Goal: Navigation & Orientation: Find specific page/section

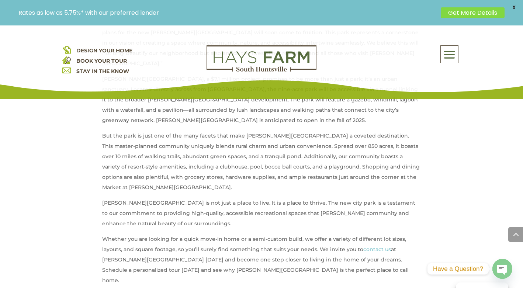
scroll to position [397, 0]
click at [446, 61] on span at bounding box center [449, 54] width 17 height 17
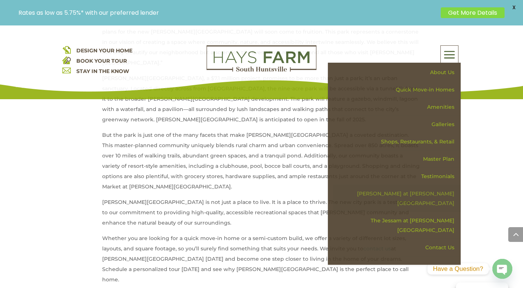
click at [436, 191] on link "[PERSON_NAME] at [PERSON_NAME][GEOGRAPHIC_DATA]" at bounding box center [397, 198] width 128 height 27
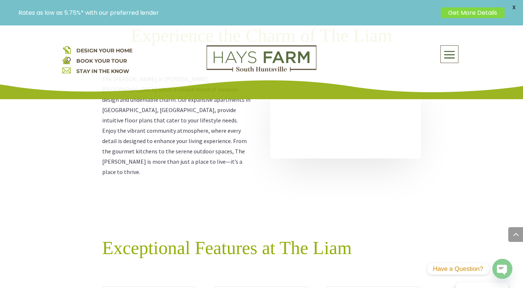
scroll to position [723, 0]
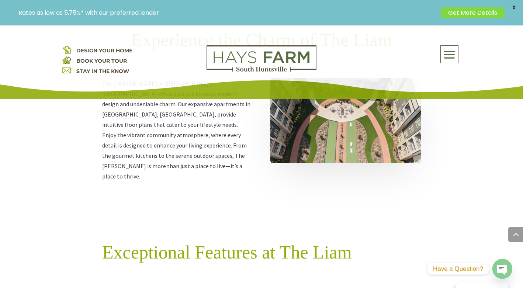
click at [449, 57] on span at bounding box center [449, 54] width 17 height 17
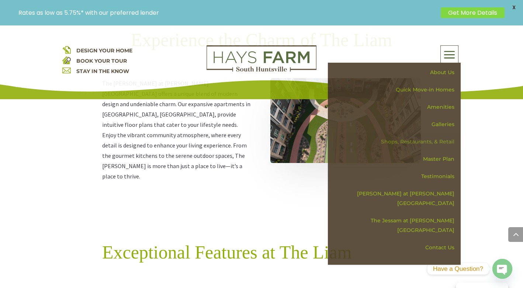
click at [444, 144] on link "Shops, Restaurants, & Retail" at bounding box center [397, 141] width 128 height 17
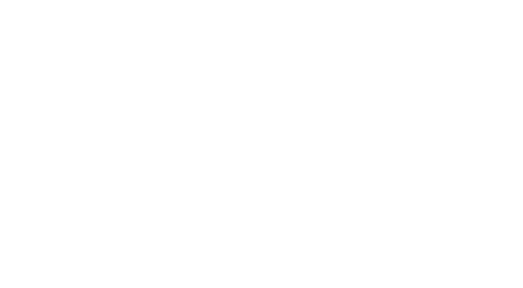
scroll to position [1670, 0]
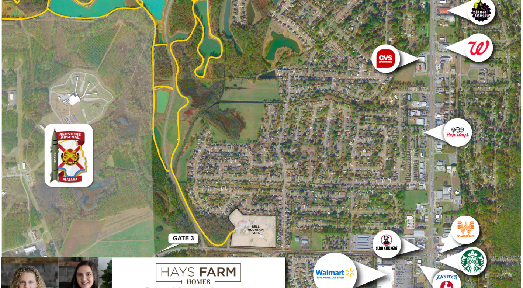
click at [230, 139] on img at bounding box center [261, 100] width 319 height 425
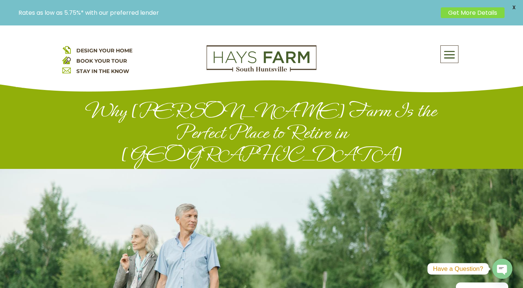
click at [449, 51] on span at bounding box center [449, 54] width 17 height 17
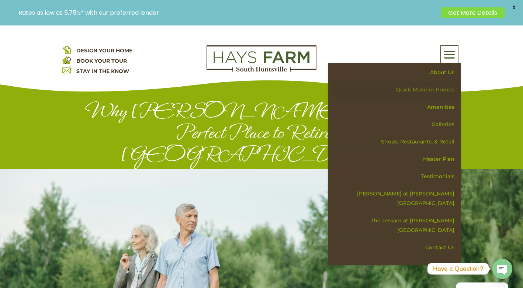
click at [437, 90] on link "Quick Move-in Homes" at bounding box center [397, 89] width 128 height 17
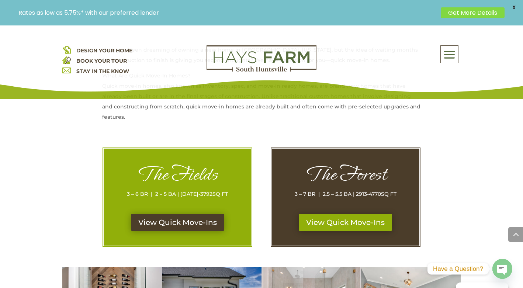
scroll to position [323, 0]
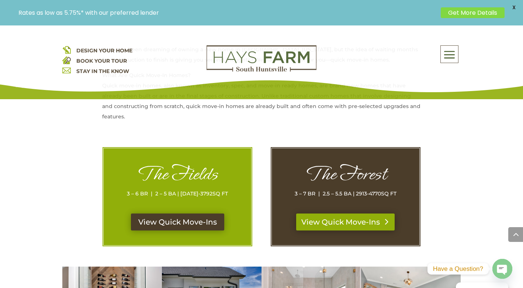
click at [338, 221] on link "View Quick Move-Ins" at bounding box center [345, 221] width 98 height 17
